Goal: Task Accomplishment & Management: Use online tool/utility

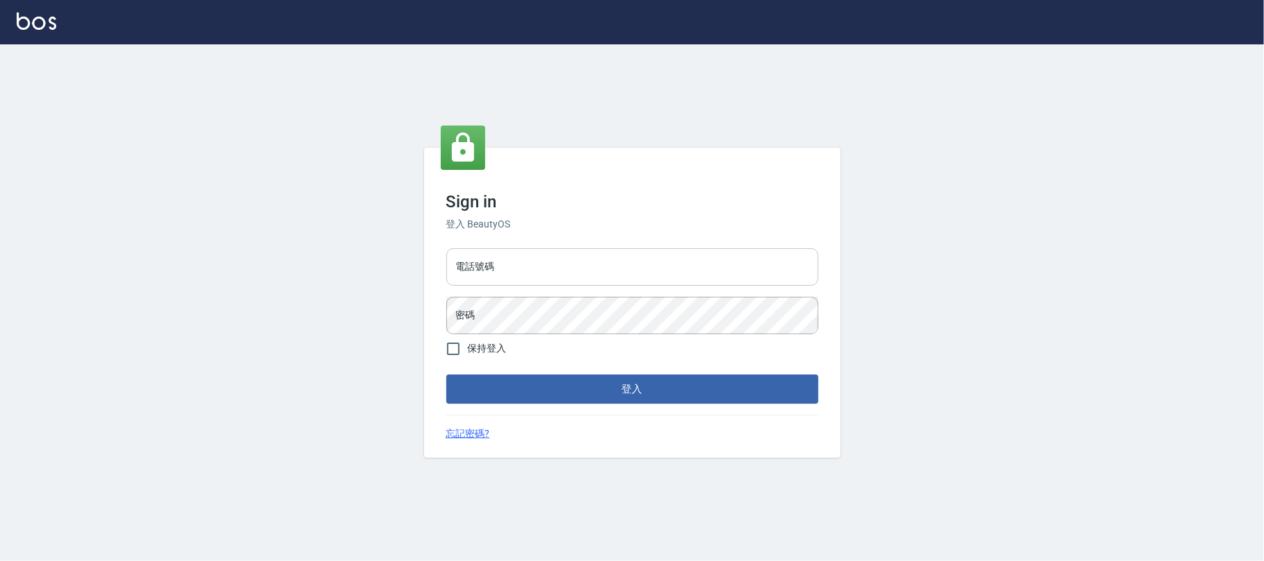
click at [545, 273] on input "電話號碼" at bounding box center [632, 266] width 372 height 37
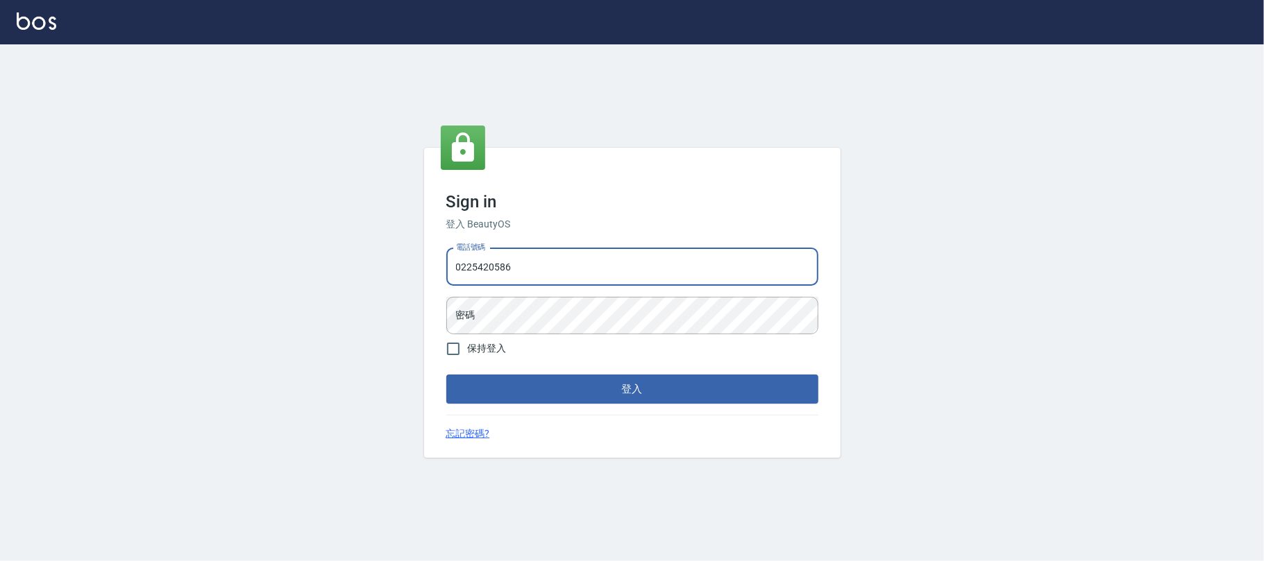
type input "0225420586"
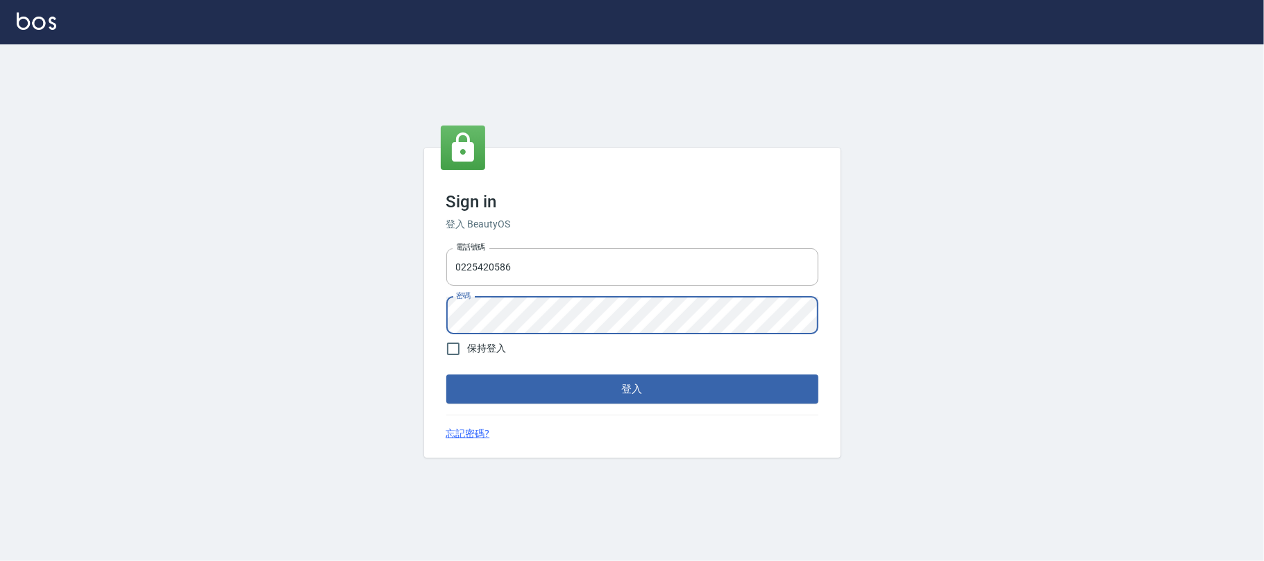
click at [565, 294] on div "電話號碼 [PHONE_NUMBER] 電話號碼 密碼 密碼" at bounding box center [632, 291] width 383 height 97
click at [446, 375] on button "登入" at bounding box center [632, 389] width 372 height 29
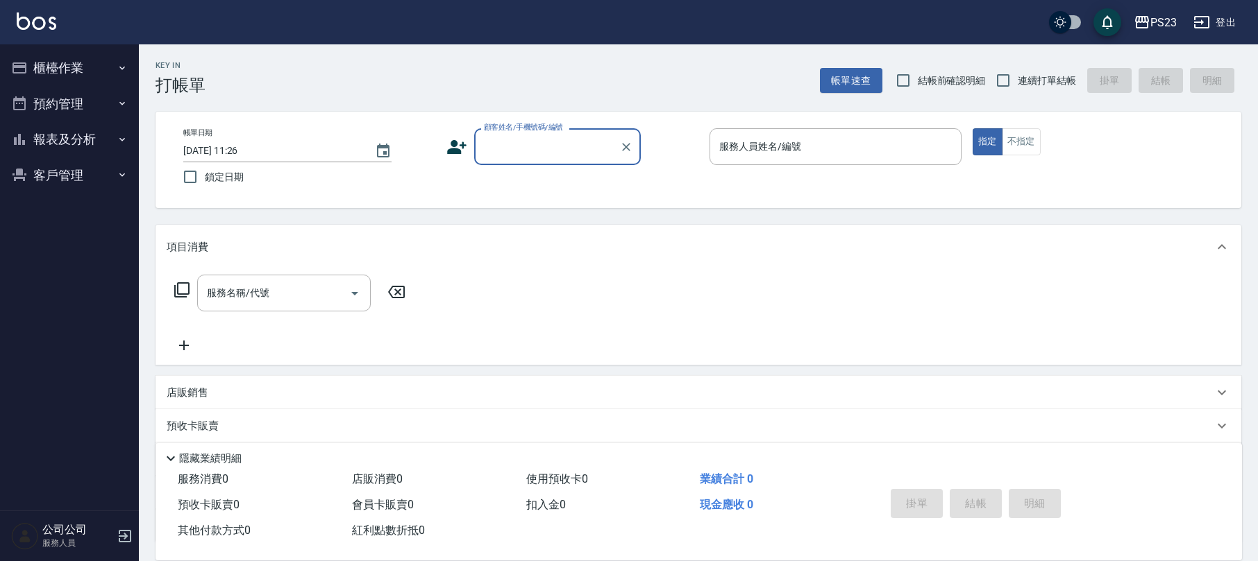
click at [119, 70] on icon "button" at bounding box center [122, 67] width 11 height 11
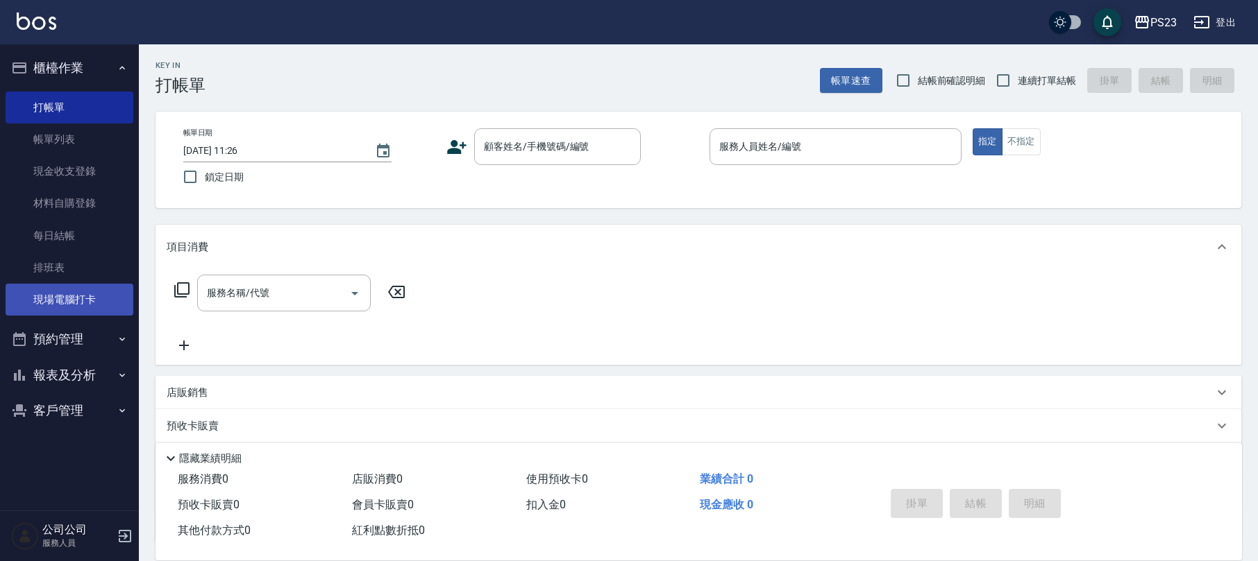
click at [92, 295] on link "現場電腦打卡" at bounding box center [70, 300] width 128 height 32
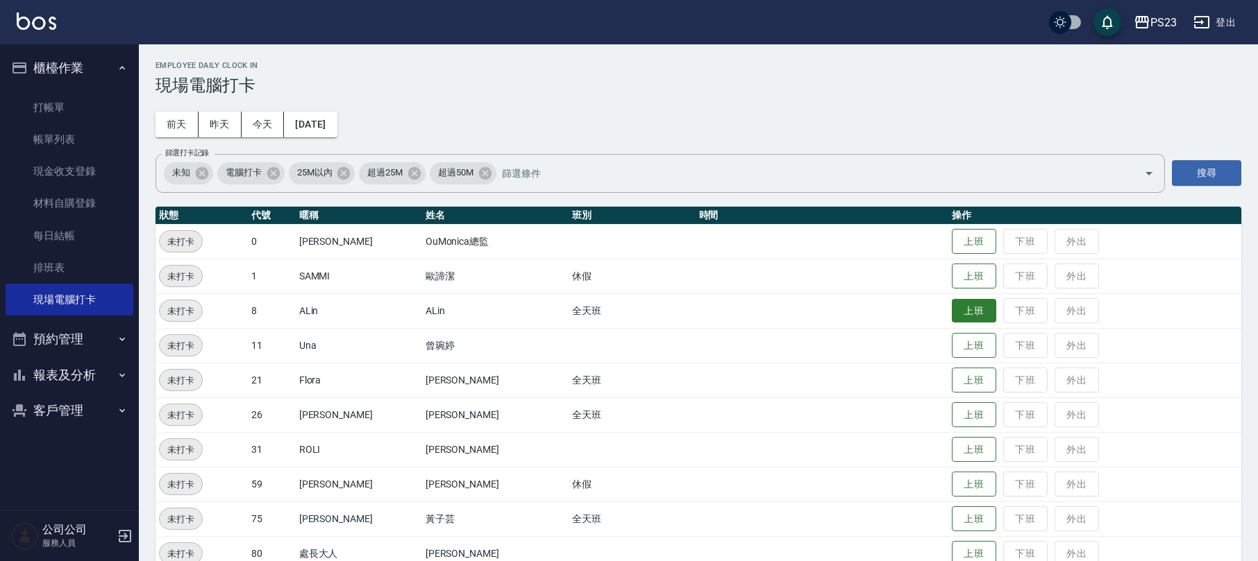
click at [953, 312] on button "上班" at bounding box center [974, 311] width 44 height 24
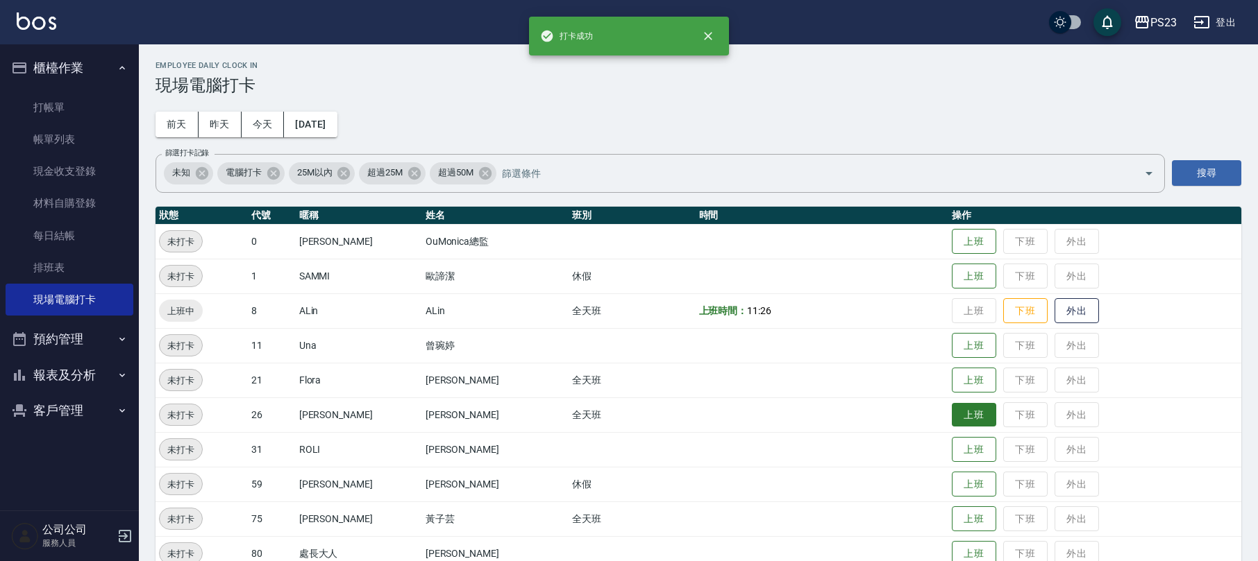
click at [952, 408] on button "上班" at bounding box center [974, 415] width 44 height 24
click at [952, 380] on button "上班" at bounding box center [974, 381] width 44 height 24
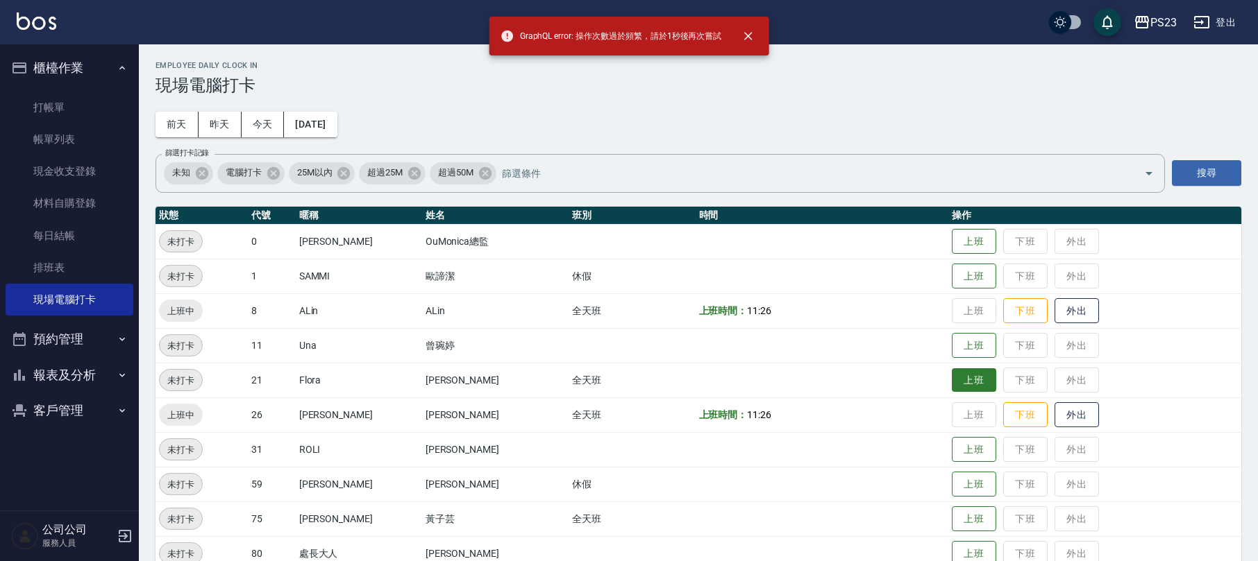
click at [952, 378] on button "上班" at bounding box center [974, 381] width 44 height 24
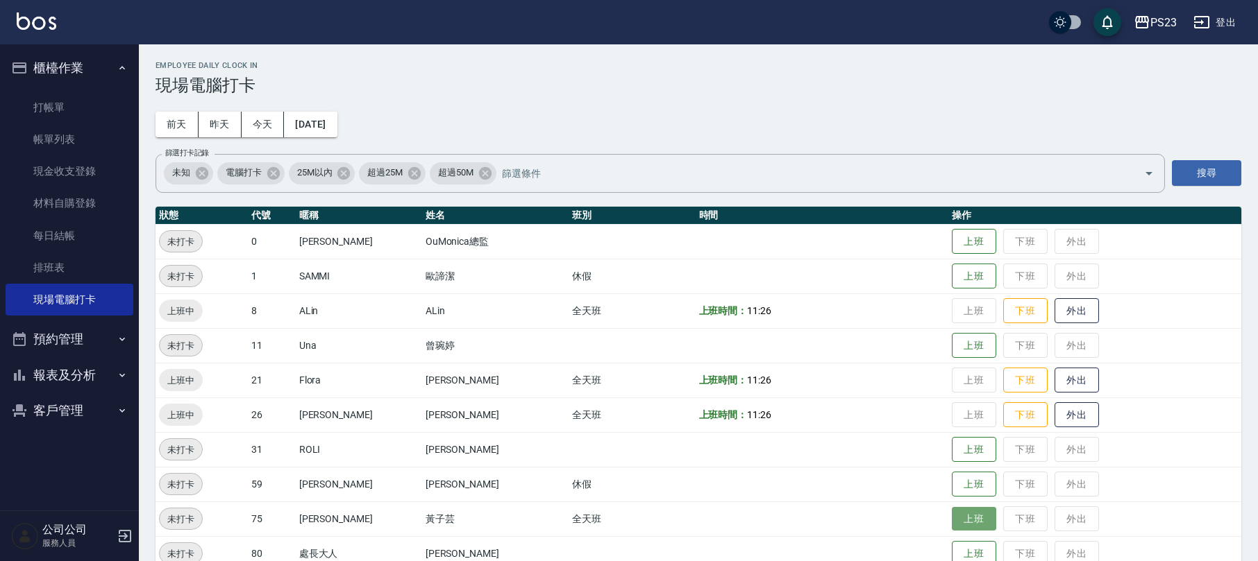
click at [952, 511] on button "上班" at bounding box center [974, 519] width 44 height 24
click at [87, 371] on button "報表及分析" at bounding box center [70, 375] width 128 height 36
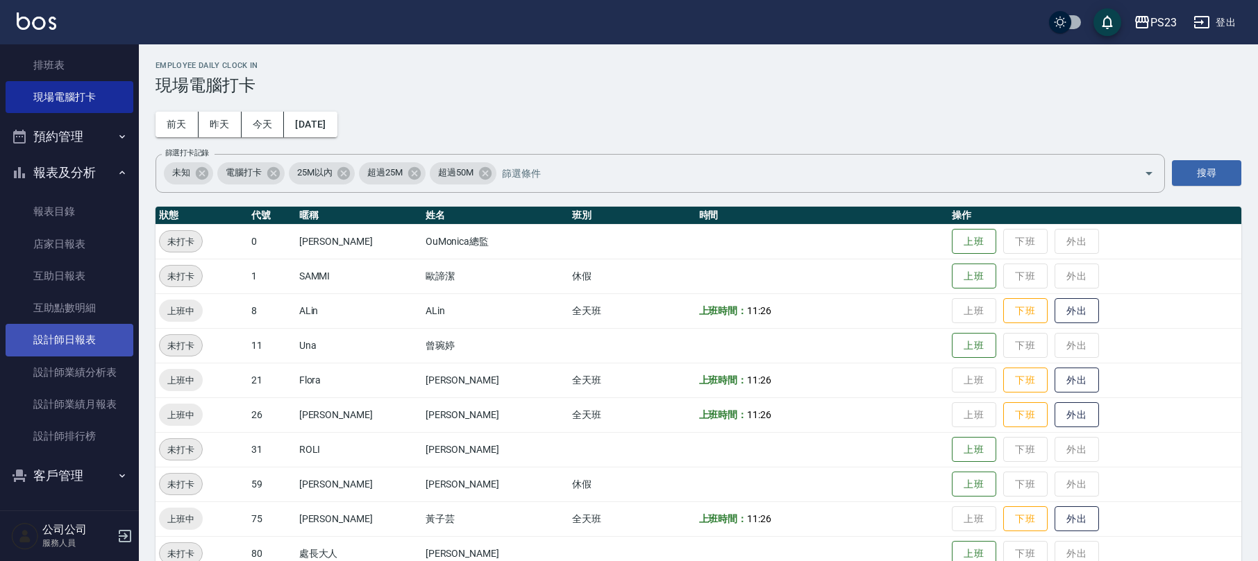
click at [92, 350] on link "設計師日報表" at bounding box center [70, 340] width 128 height 32
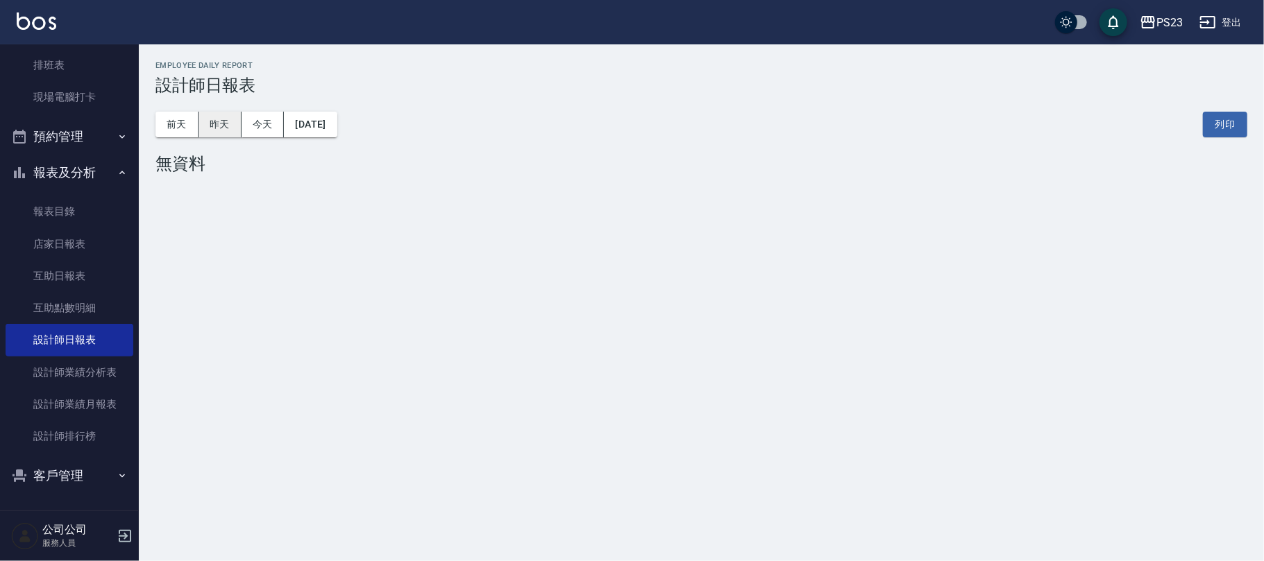
click at [225, 122] on button "昨天" at bounding box center [220, 125] width 43 height 26
